Goal: Check status: Check status

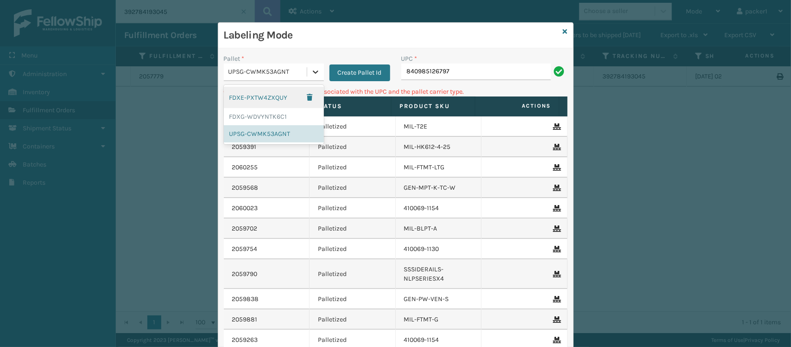
click at [311, 72] on icon at bounding box center [315, 71] width 9 height 9
click at [270, 115] on div "FDXG-WDVYNTK6C1" at bounding box center [274, 116] width 100 height 17
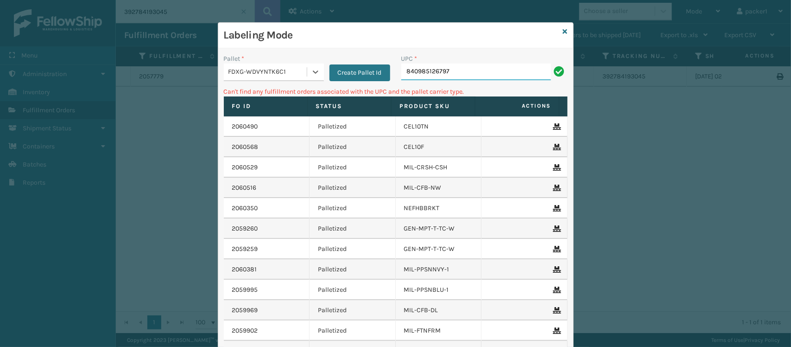
click at [467, 75] on input "840985126797" at bounding box center [476, 71] width 150 height 17
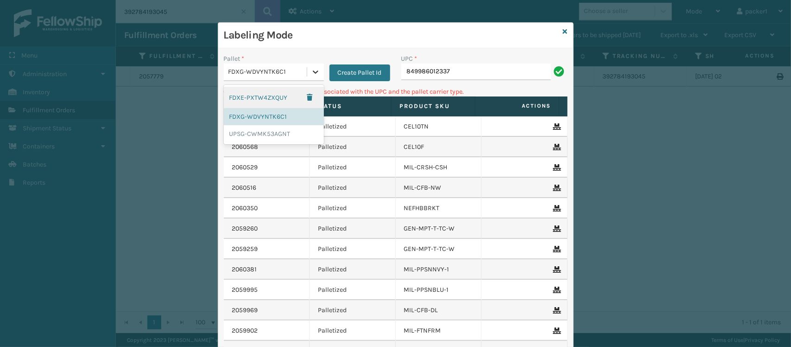
click at [311, 74] on icon at bounding box center [315, 71] width 9 height 9
click at [265, 136] on div "UPSG-CWMK53AGNT" at bounding box center [274, 133] width 100 height 17
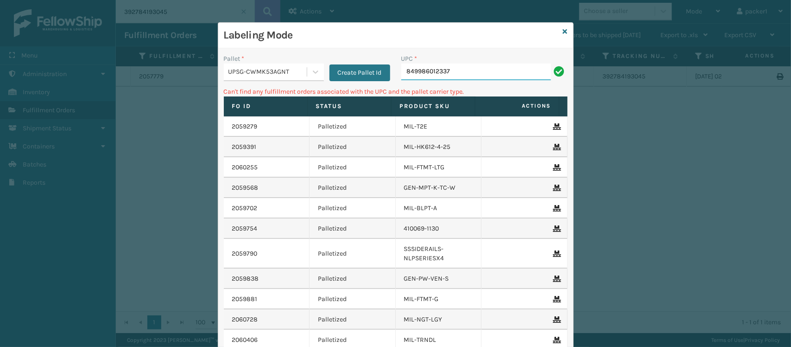
click at [455, 74] on input "849986012337" at bounding box center [476, 71] width 150 height 17
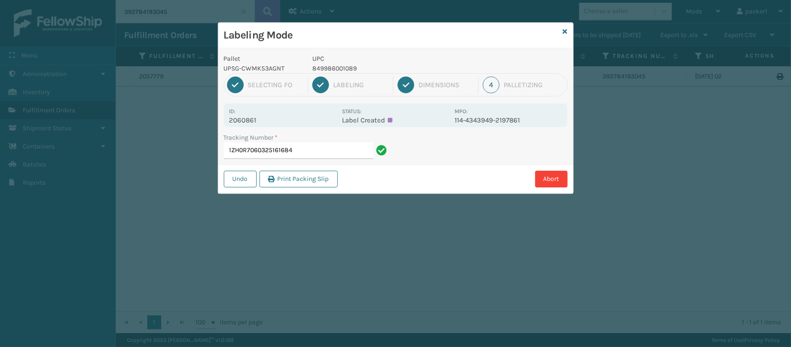
type input "1ZH0R7060325161684"
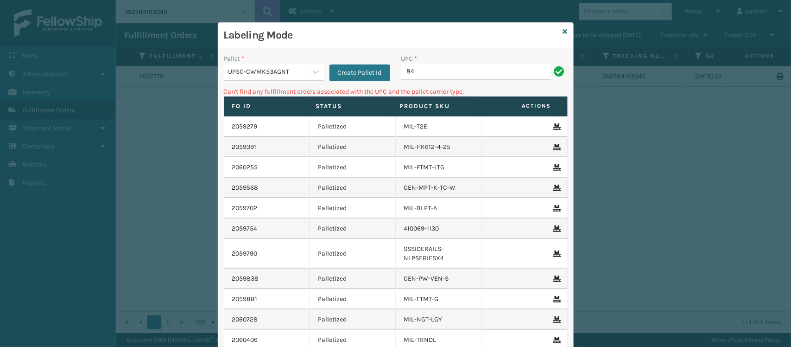
type input "8"
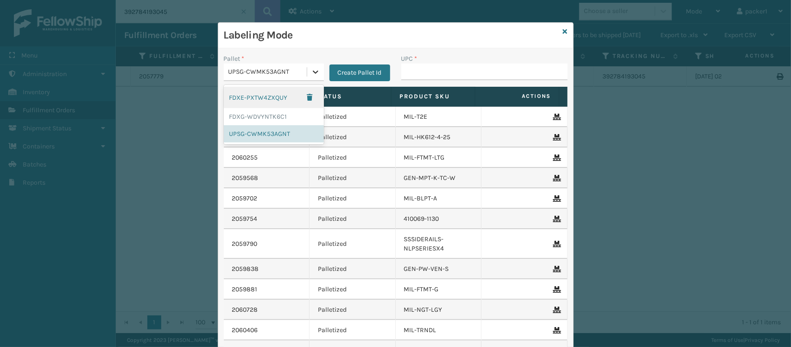
click at [312, 70] on icon at bounding box center [315, 71] width 9 height 9
click at [275, 119] on div "FDXG-WDVYNTK6C1" at bounding box center [274, 116] width 100 height 17
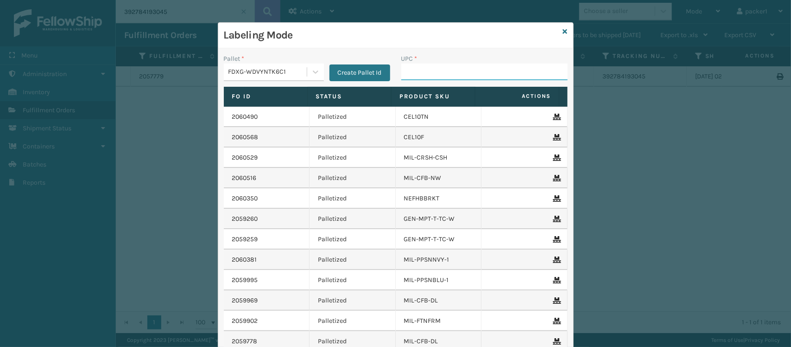
click at [416, 70] on input "UPC *" at bounding box center [484, 71] width 166 height 17
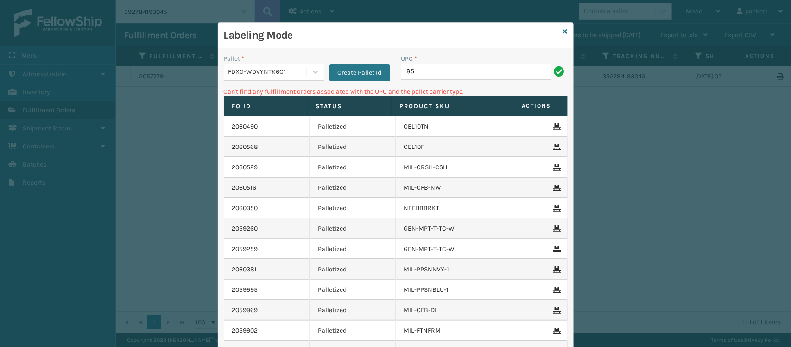
type input "8"
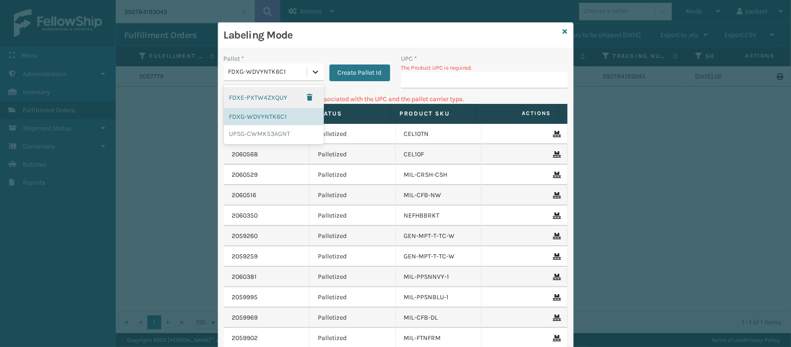
click at [314, 71] on icon at bounding box center [315, 71] width 9 height 9
click at [269, 134] on div "UPSG-CWMK53AGNT" at bounding box center [274, 133] width 100 height 17
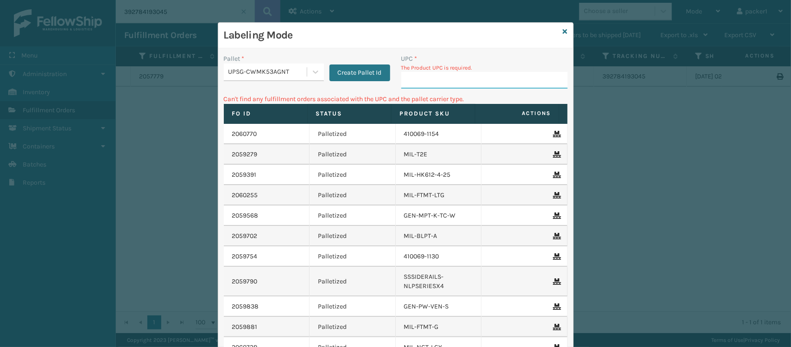
click at [418, 82] on input "UPC *" at bounding box center [484, 80] width 166 height 17
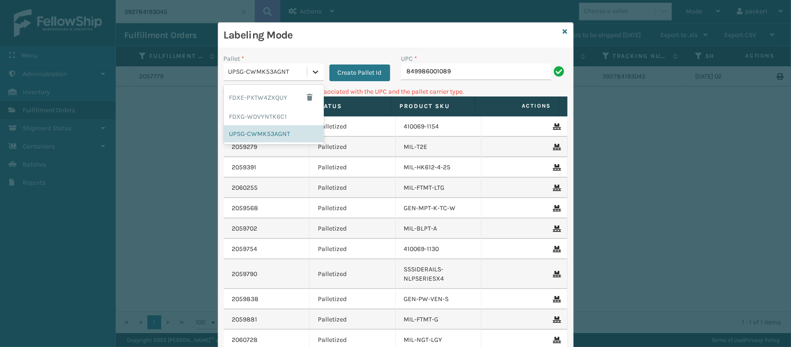
click at [313, 68] on icon at bounding box center [315, 71] width 9 height 9
click at [280, 116] on div "FDXG-WDVYNTK6C1" at bounding box center [274, 116] width 100 height 17
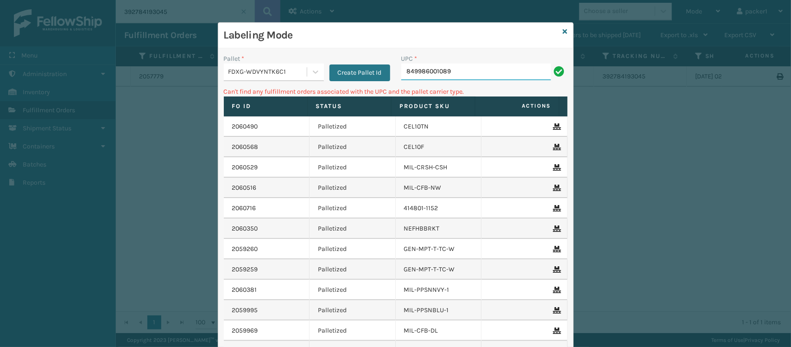
click at [455, 73] on input "849986001089" at bounding box center [476, 71] width 150 height 17
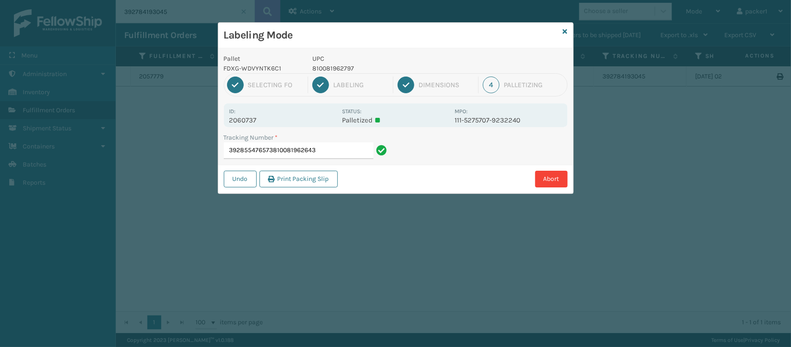
type input "392855476573810081962643"
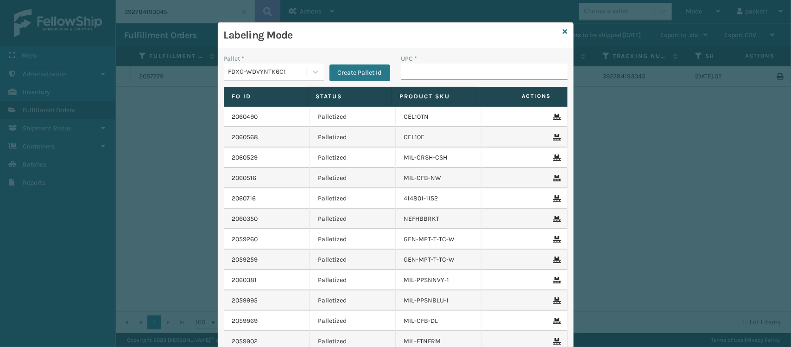
click at [455, 72] on input "UPC *" at bounding box center [484, 71] width 166 height 17
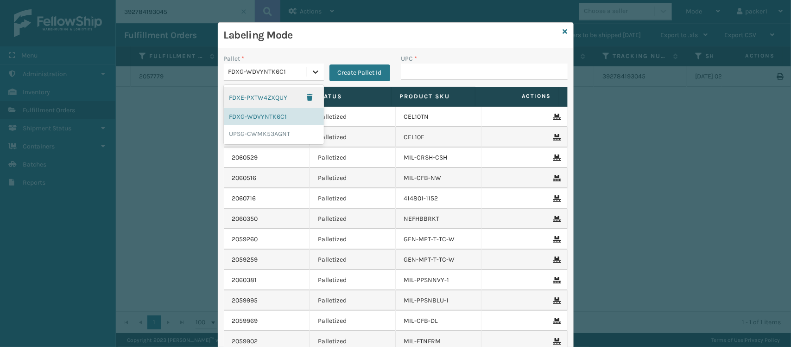
click at [312, 68] on icon at bounding box center [315, 71] width 9 height 9
click at [265, 135] on div "UPSG-CWMK53AGNT" at bounding box center [274, 133] width 100 height 17
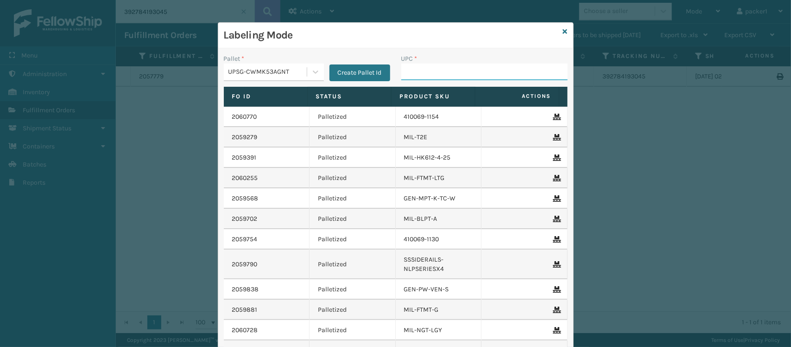
click at [419, 72] on input "UPC *" at bounding box center [484, 71] width 166 height 17
